Goal: Check status: Check status

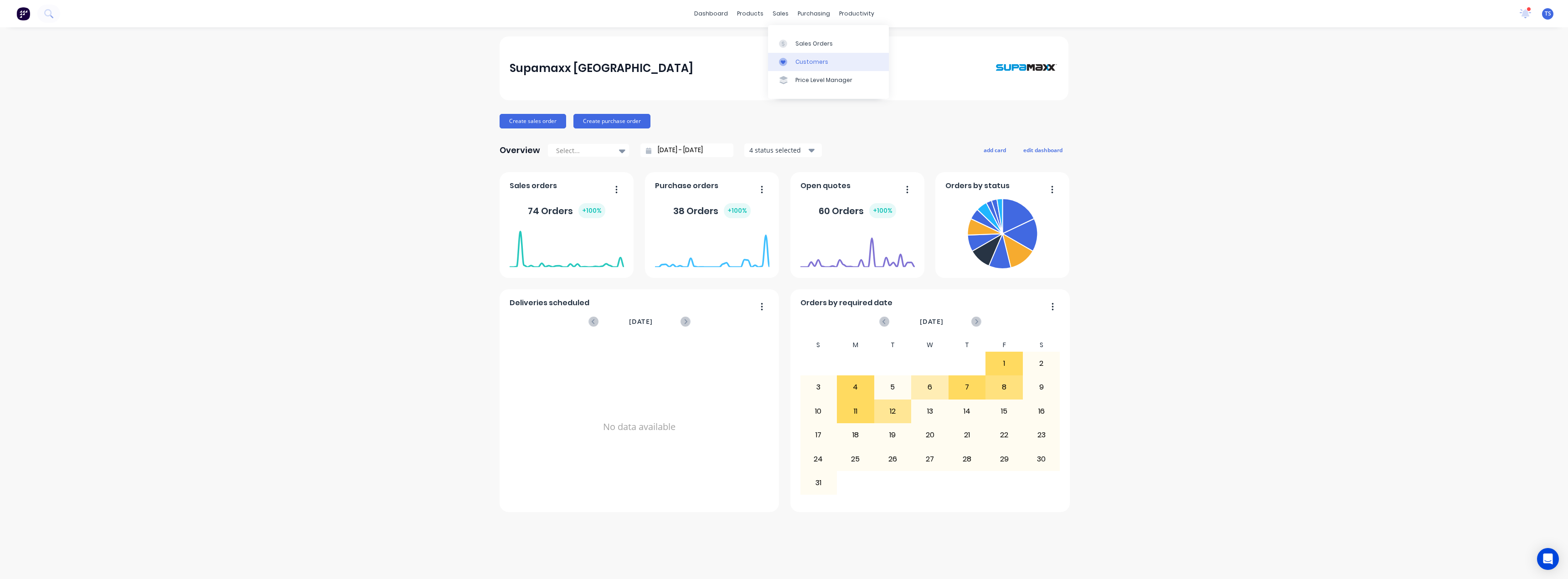
click at [792, 62] on div at bounding box center [786, 61] width 13 height 8
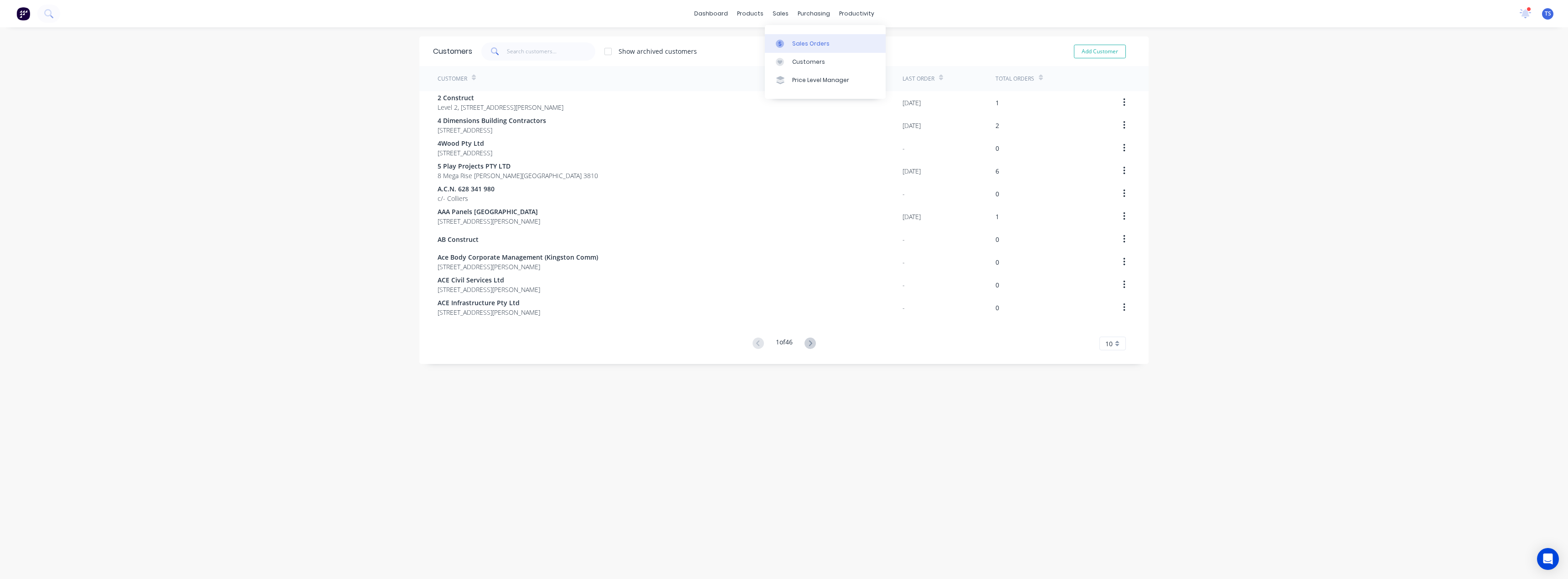
click at [785, 44] on div at bounding box center [783, 43] width 13 height 8
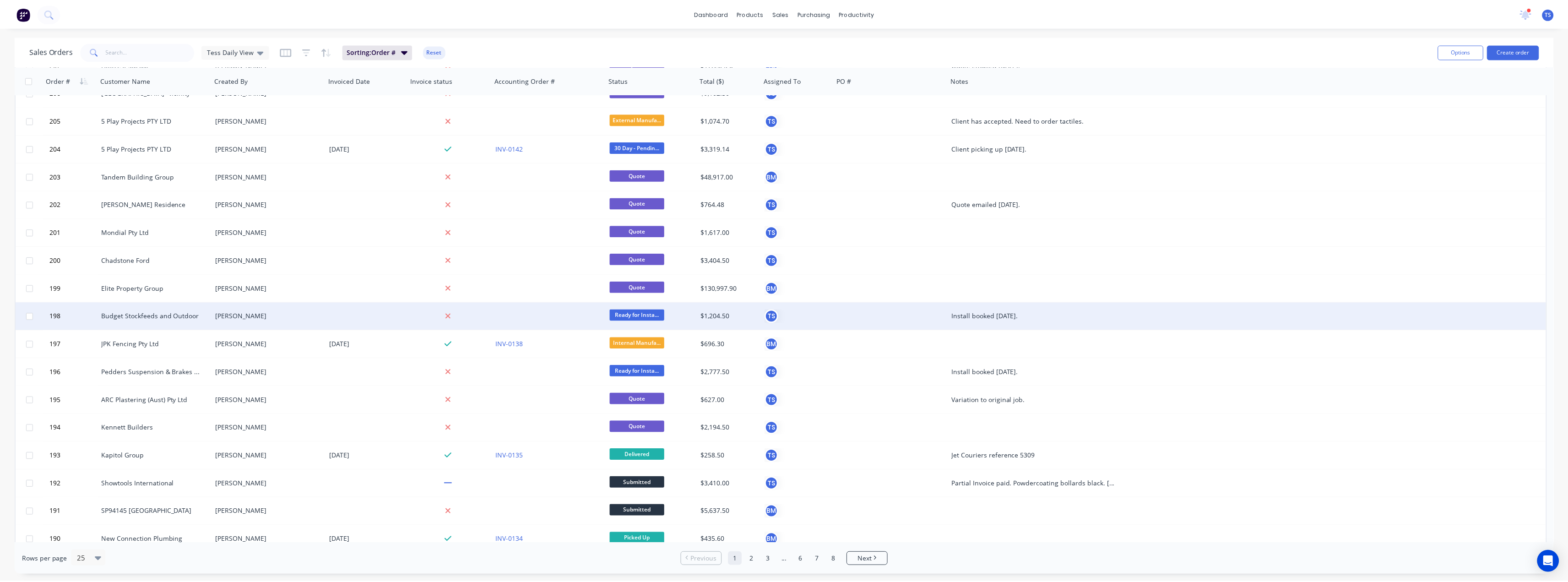
scroll to position [249, 0]
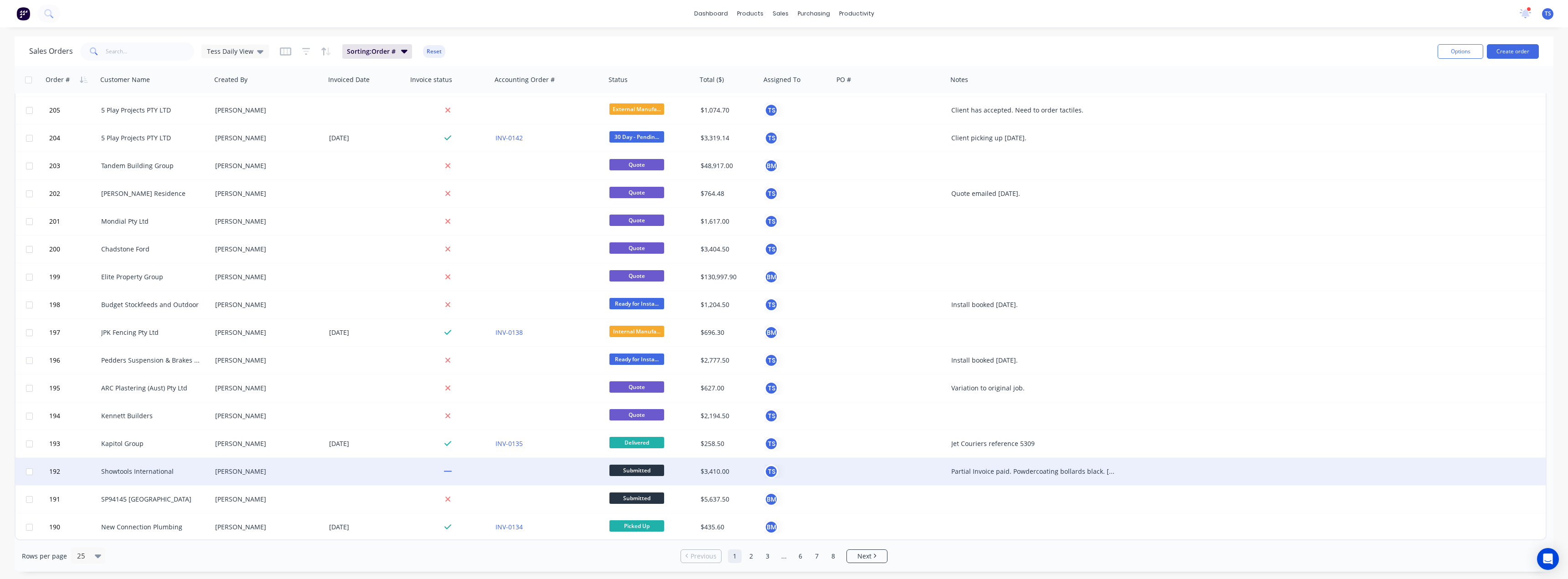
click at [143, 471] on div "Showtools International" at bounding box center [152, 471] width 101 height 9
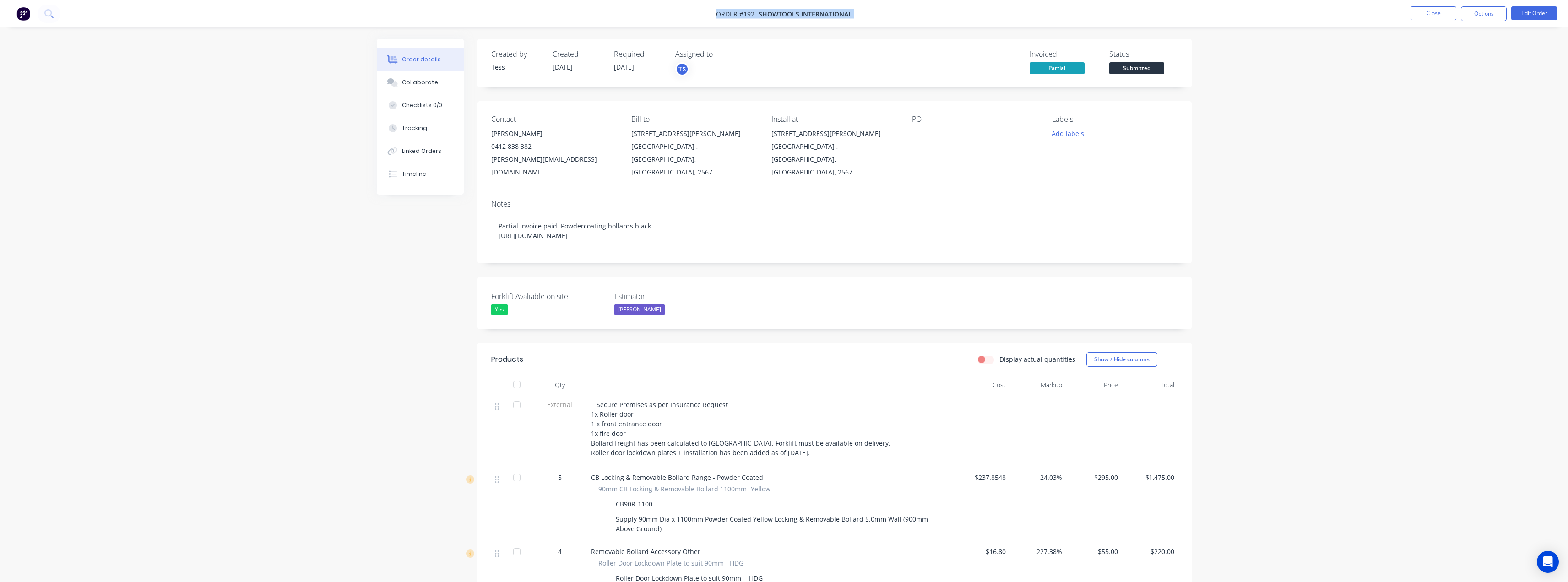
drag, startPoint x: 856, startPoint y: 12, endPoint x: 715, endPoint y: 15, distance: 141.0
click at [715, 15] on nav "Order #192 - Showtools International Close Options Edit Order" at bounding box center [784, 13] width 1568 height 28
copy div "Order #192 - Showtools International Close Options Edit Order"
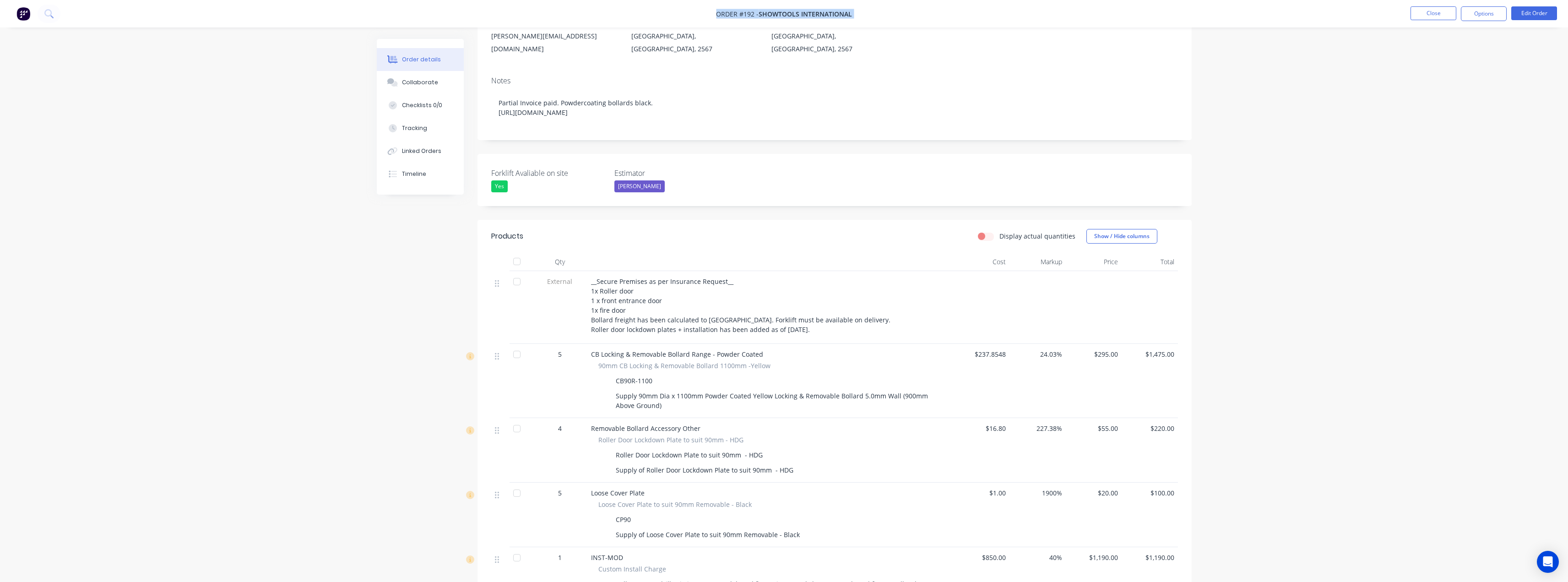
scroll to position [183, 0]
